Goal: Transaction & Acquisition: Purchase product/service

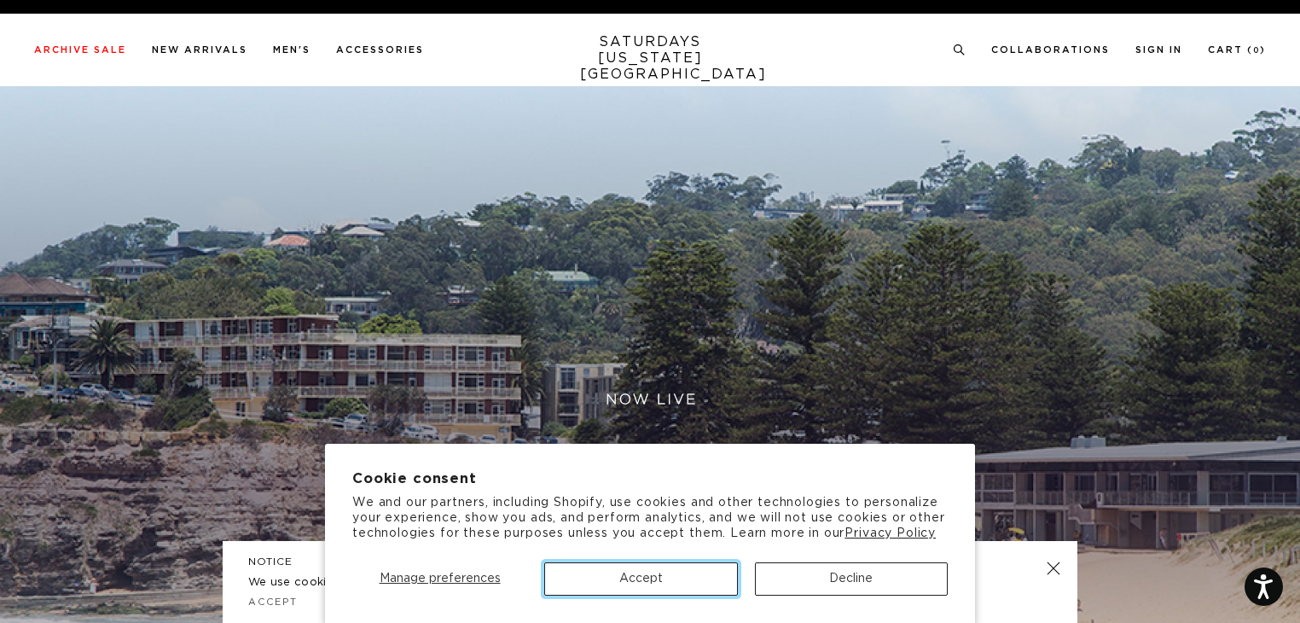
click at [652, 588] on button "Accept" at bounding box center [640, 578] width 193 height 33
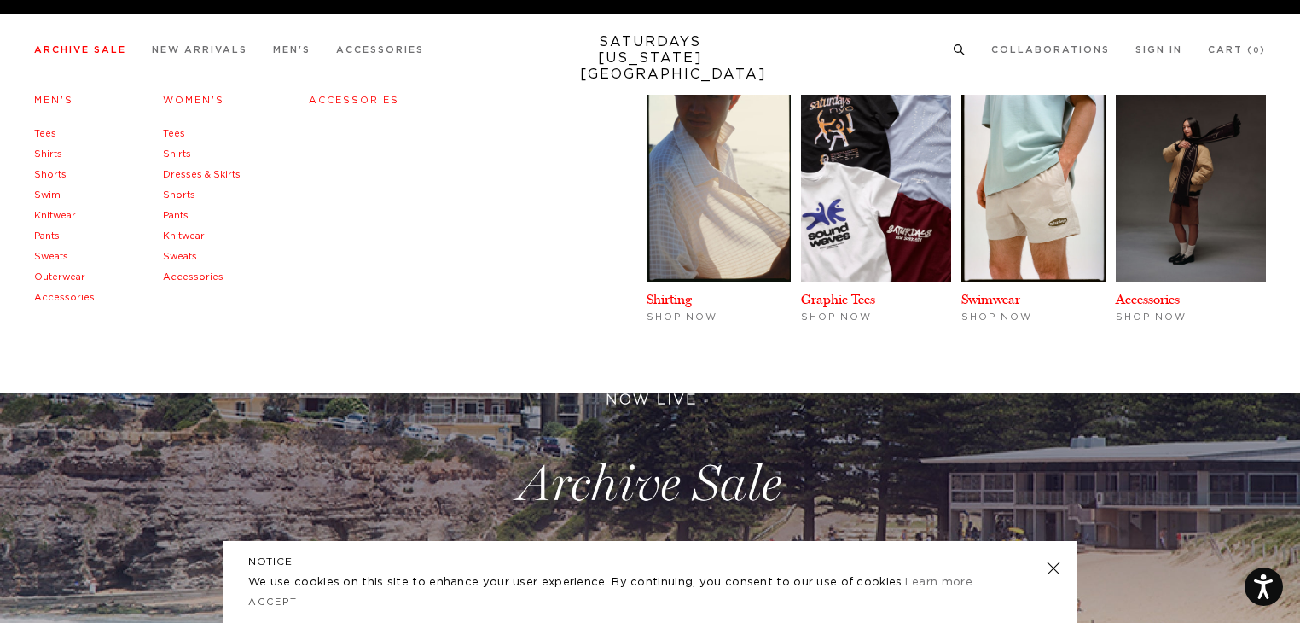
click at [42, 131] on link "Tees" at bounding box center [45, 133] width 22 height 9
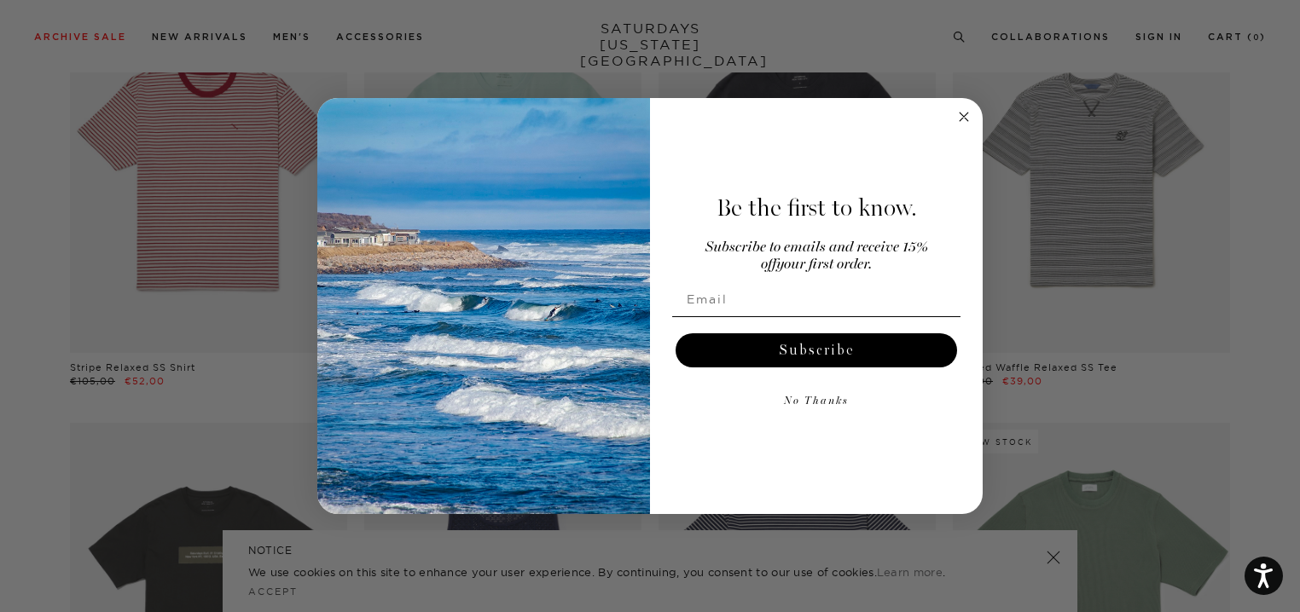
scroll to position [2670, 0]
click at [959, 122] on circle "Close dialog" at bounding box center [964, 117] width 20 height 20
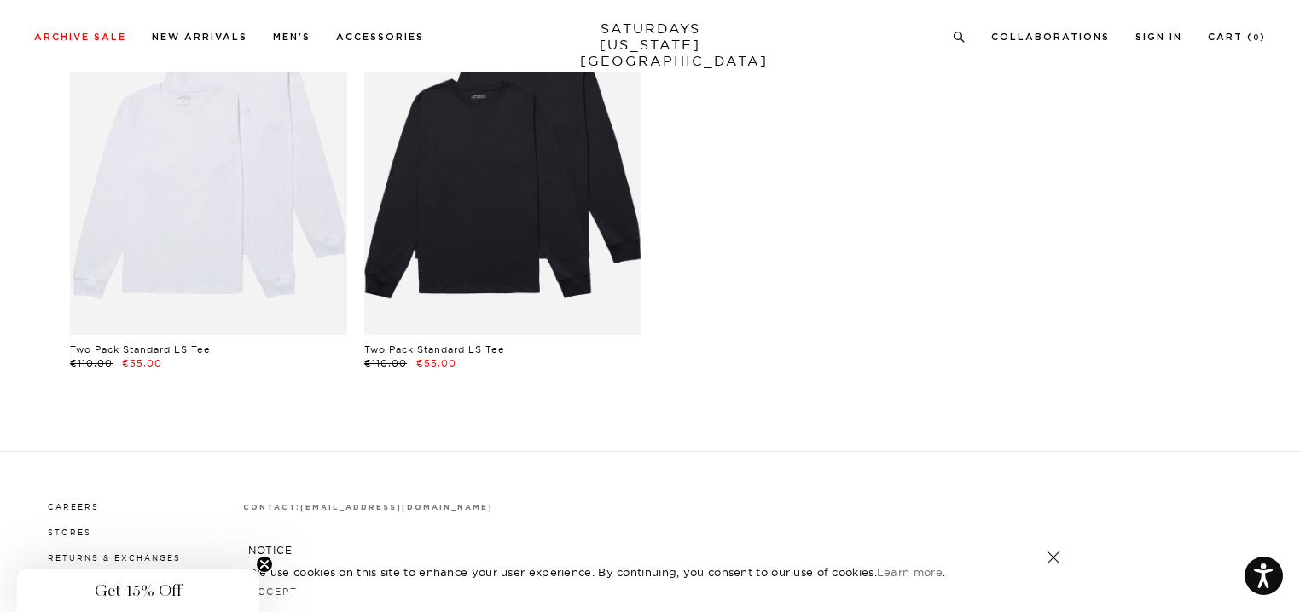
scroll to position [5728, 0]
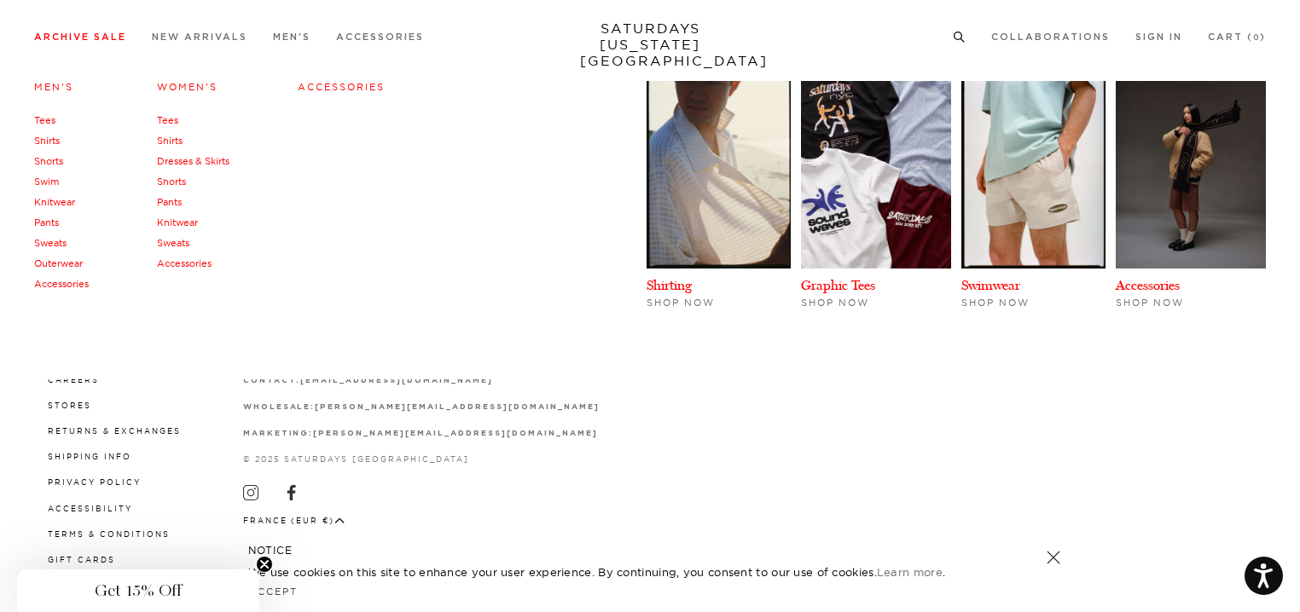
click at [169, 119] on link "Tees" at bounding box center [167, 120] width 21 height 12
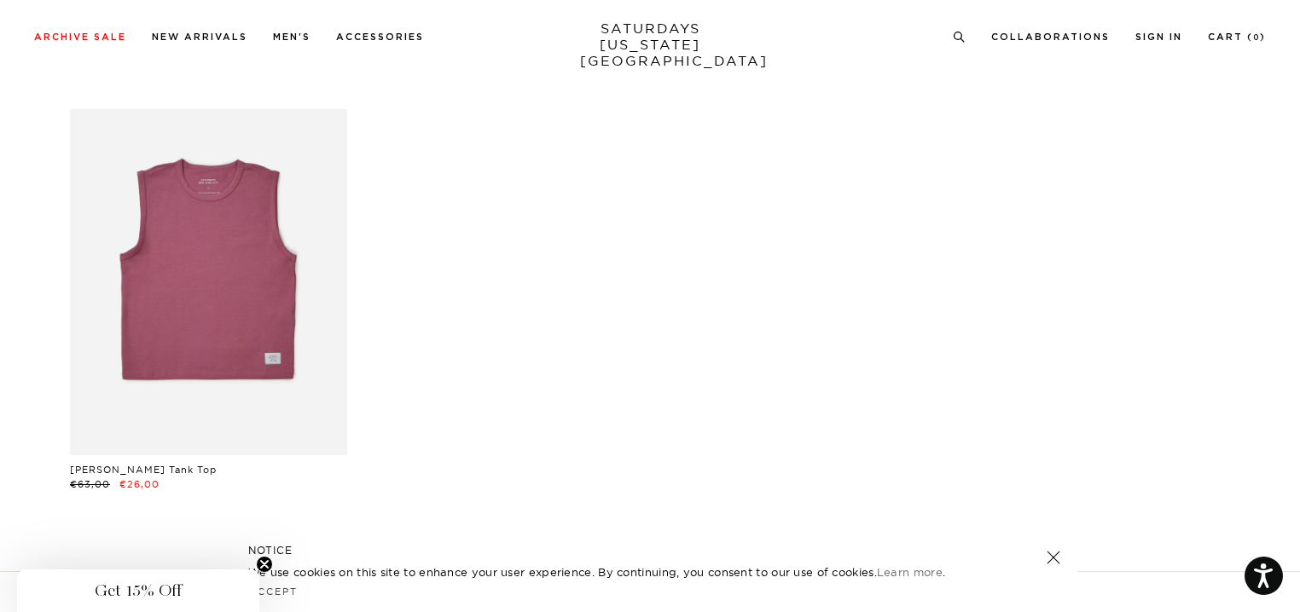
scroll to position [1513, 0]
